Goal: Task Accomplishment & Management: Manage account settings

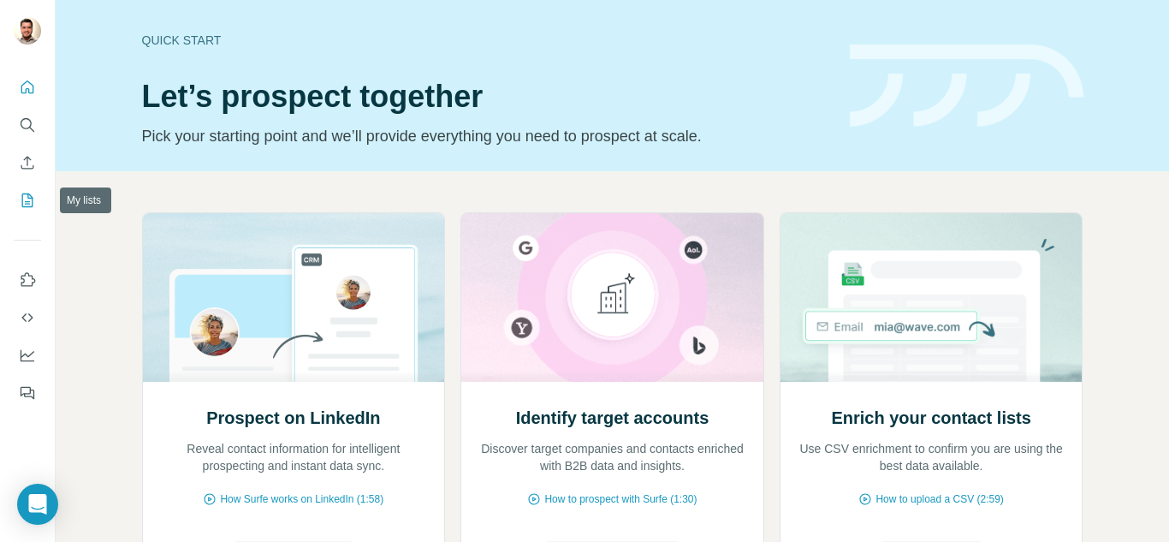
click at [29, 203] on icon "My lists" at bounding box center [27, 200] width 17 height 17
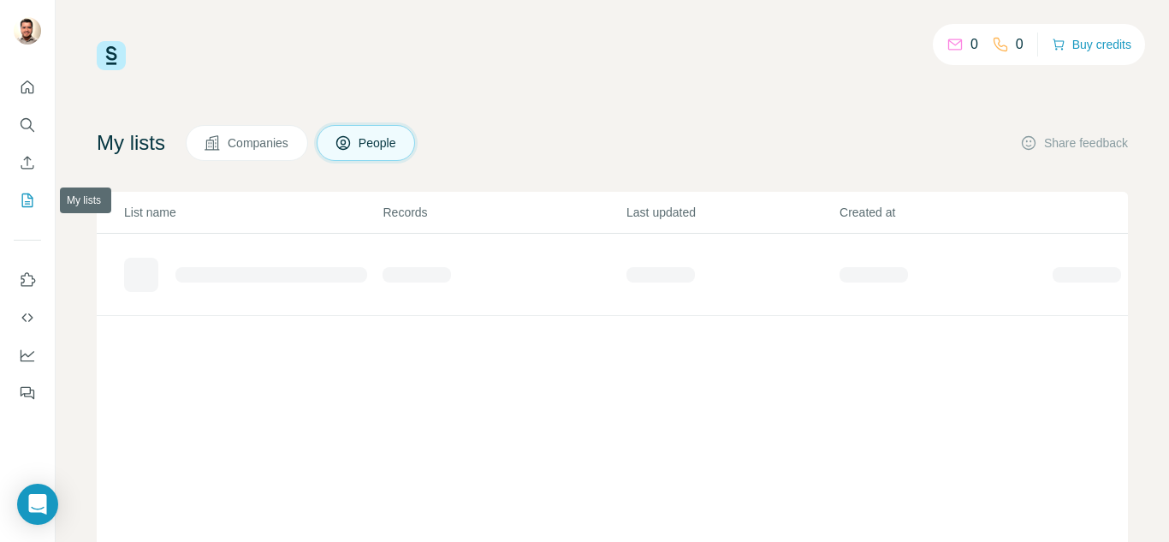
click at [23, 203] on icon "My lists" at bounding box center [27, 200] width 17 height 17
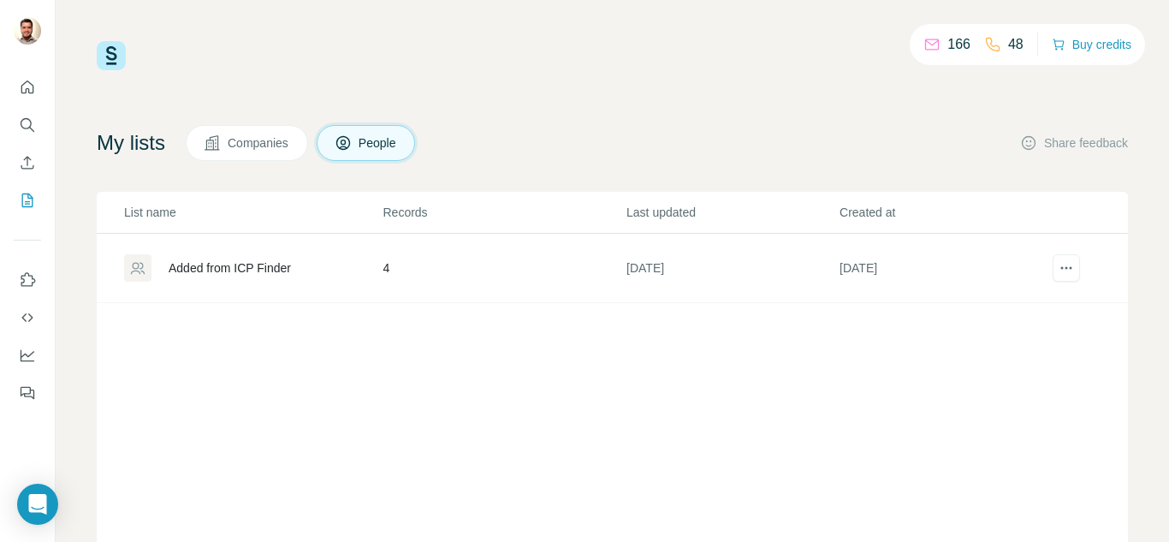
click at [265, 266] on div "Added from ICP Finder" at bounding box center [230, 267] width 122 height 17
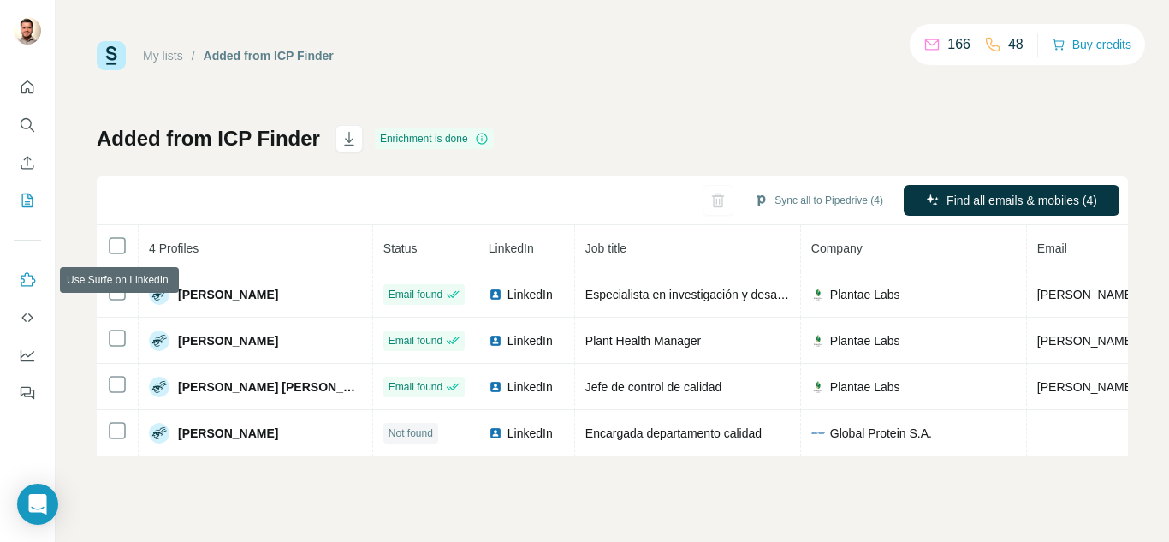
click at [27, 288] on icon "Use Surfe on LinkedIn" at bounding box center [27, 279] width 17 height 17
click at [39, 86] on button "Quick start" at bounding box center [27, 87] width 27 height 31
click at [27, 87] on icon "Quick start" at bounding box center [27, 87] width 17 height 17
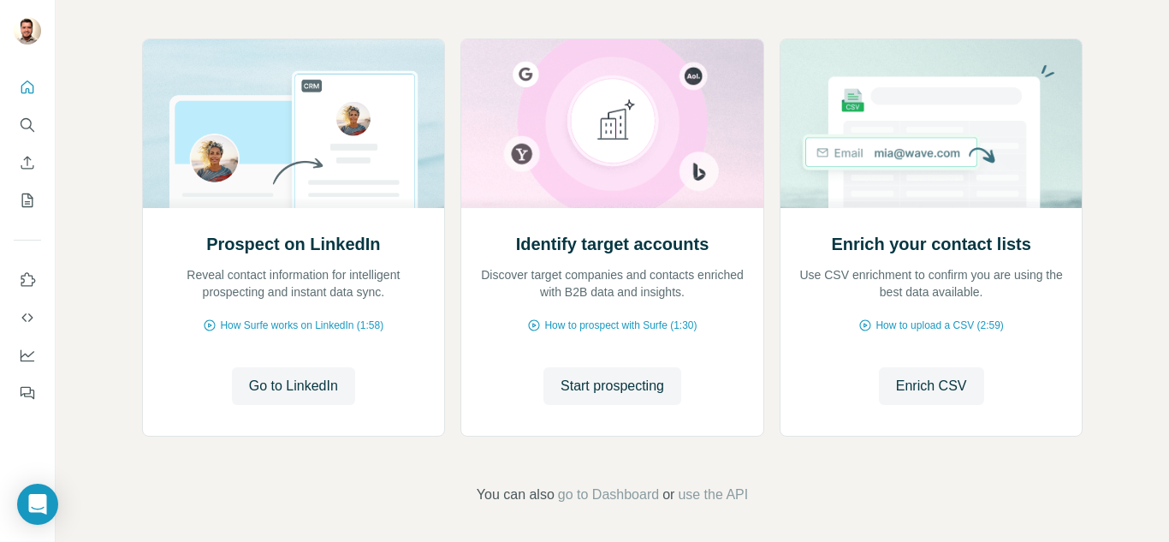
scroll to position [178, 0]
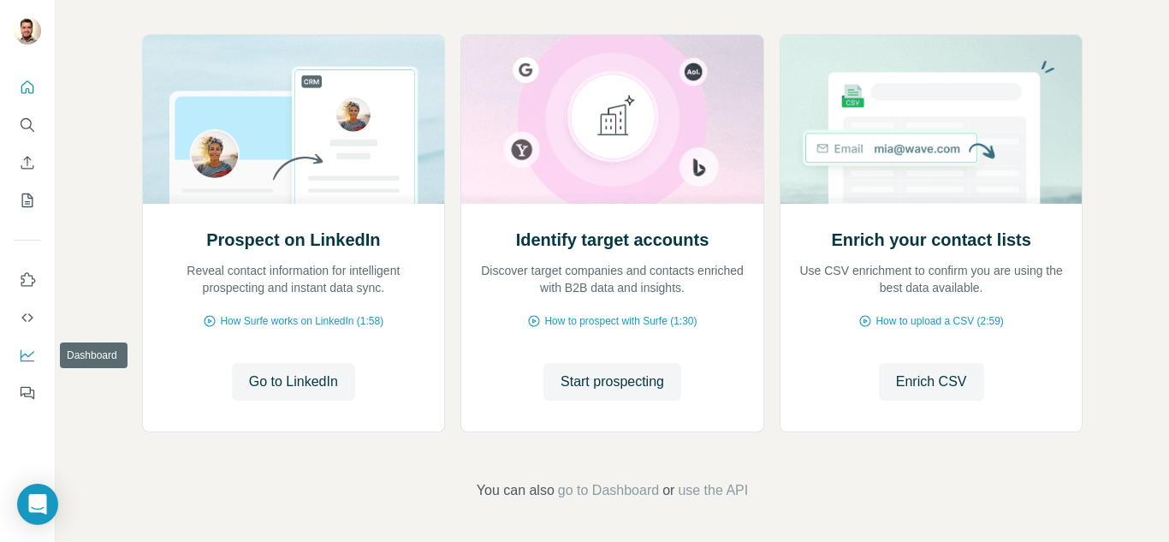
click at [28, 359] on icon "Dashboard" at bounding box center [27, 355] width 17 height 17
